Goal: Task Accomplishment & Management: Use online tool/utility

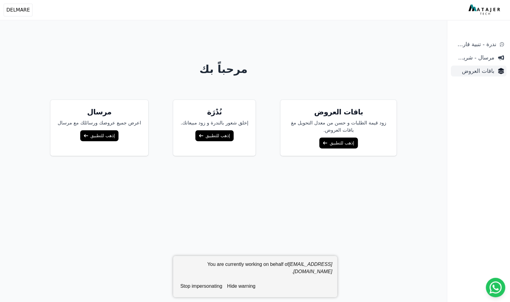
click at [471, 71] on span "باقات العروض" at bounding box center [473, 71] width 41 height 9
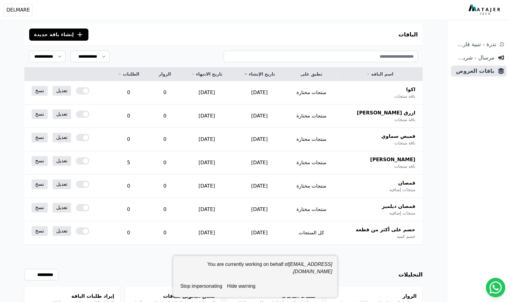
scroll to position [54, 0]
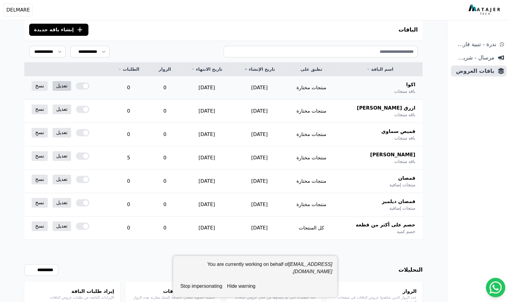
click at [62, 86] on link "تعديل" at bounding box center [62, 86] width 19 height 10
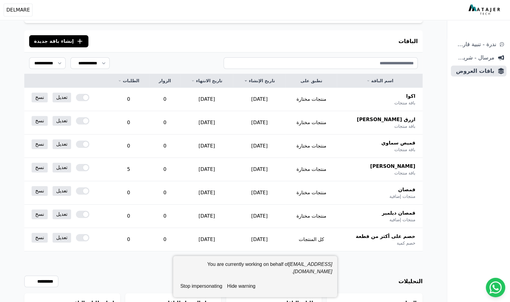
scroll to position [92, 0]
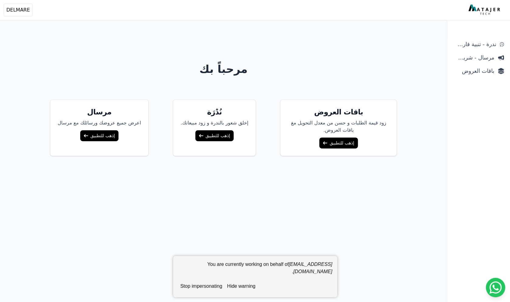
click at [325, 140] on link "إذهب للتطبيق" at bounding box center [338, 143] width 38 height 11
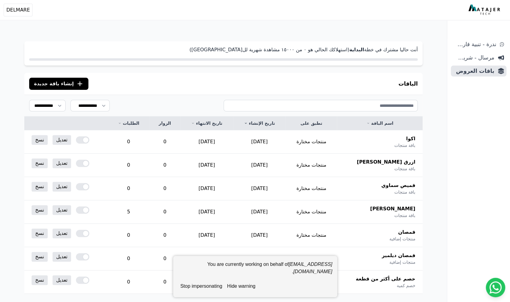
click at [69, 83] on button ".cls-1{fill:none;stroke:#fff;stroke-linecap:round;stroke-linejoin:round;stroke-…" at bounding box center [58, 84] width 59 height 12
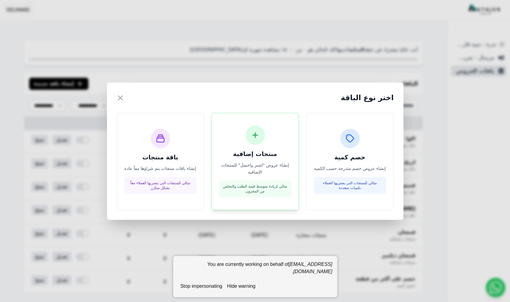
click at [245, 148] on div "منتجات إضافية إنشاء عروض "اشتر واحصل" للمنتجات الإضافية مثالي لزيادة متوسط قيمة…" at bounding box center [255, 161] width 72 height 72
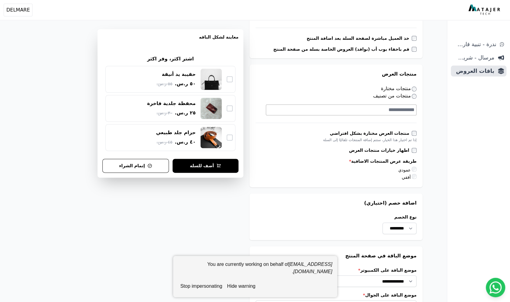
scroll to position [249, 0]
